Goal: Complete application form

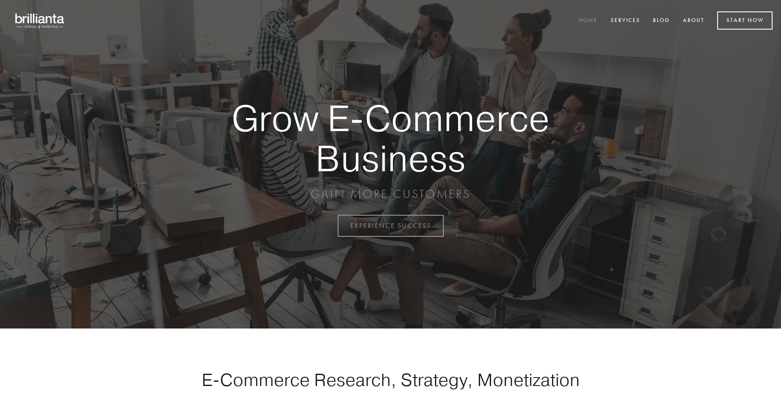
scroll to position [2215, 0]
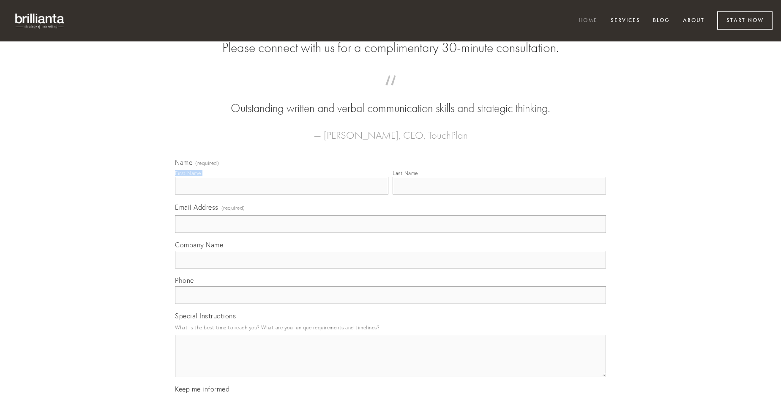
type input "[PERSON_NAME]"
click at [499, 194] on input "Last Name" at bounding box center [499, 186] width 213 height 18
type input "[PERSON_NAME]"
click at [391, 233] on input "Email Address (required)" at bounding box center [390, 224] width 431 height 18
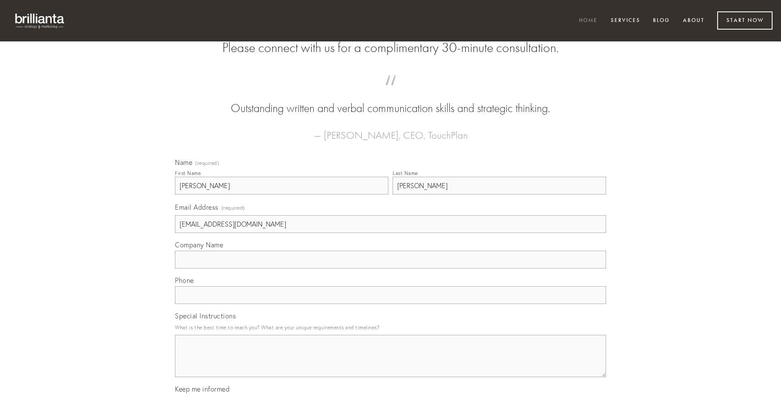
type input "[EMAIL_ADDRESS][DOMAIN_NAME]"
click at [391, 268] on input "Company Name" at bounding box center [390, 260] width 431 height 18
type input "nobis"
click at [391, 304] on input "text" at bounding box center [390, 295] width 431 height 18
click at [391, 363] on textarea "Special Instructions" at bounding box center [390, 356] width 431 height 42
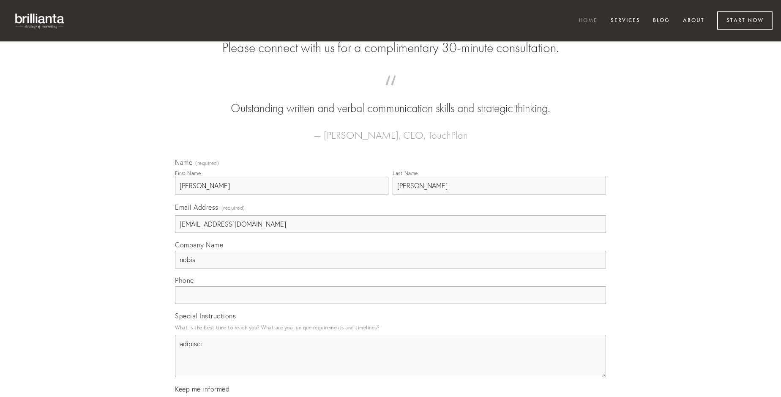
type textarea "adipisci"
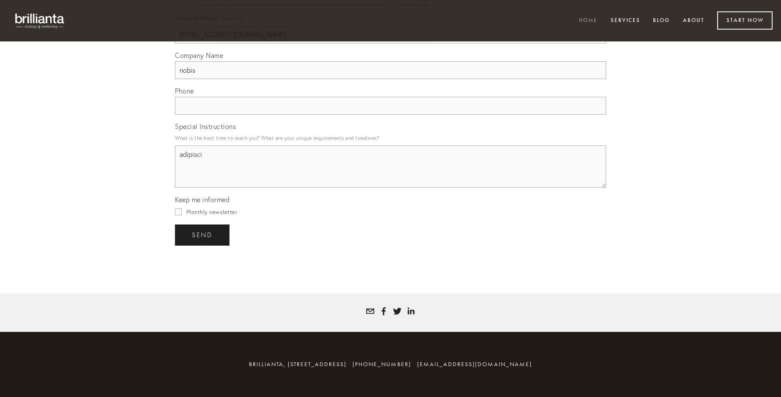
click at [203, 235] on span "send" at bounding box center [202, 235] width 21 height 8
